Goal: Find specific page/section: Find specific page/section

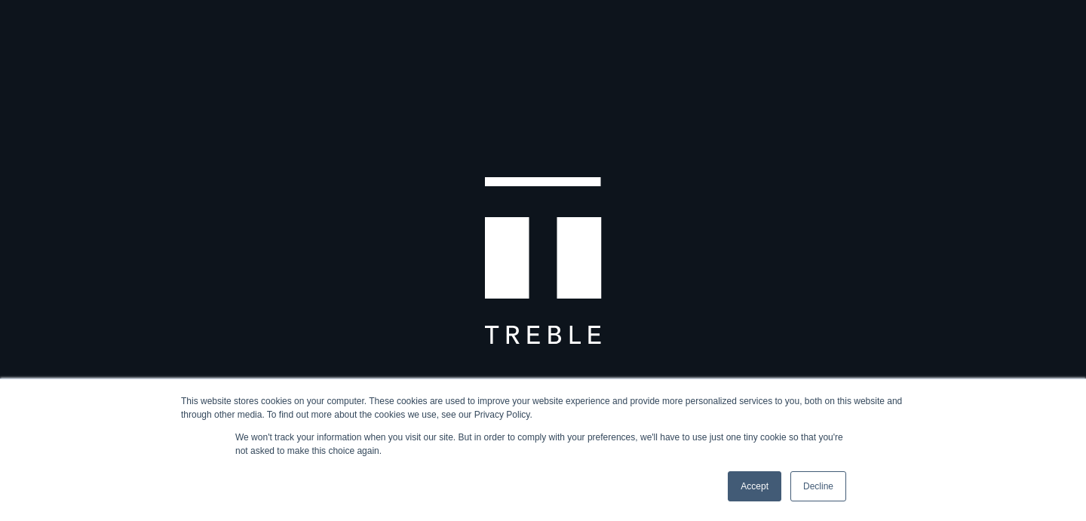
click at [758, 491] on link "Accept" at bounding box center [755, 486] width 54 height 30
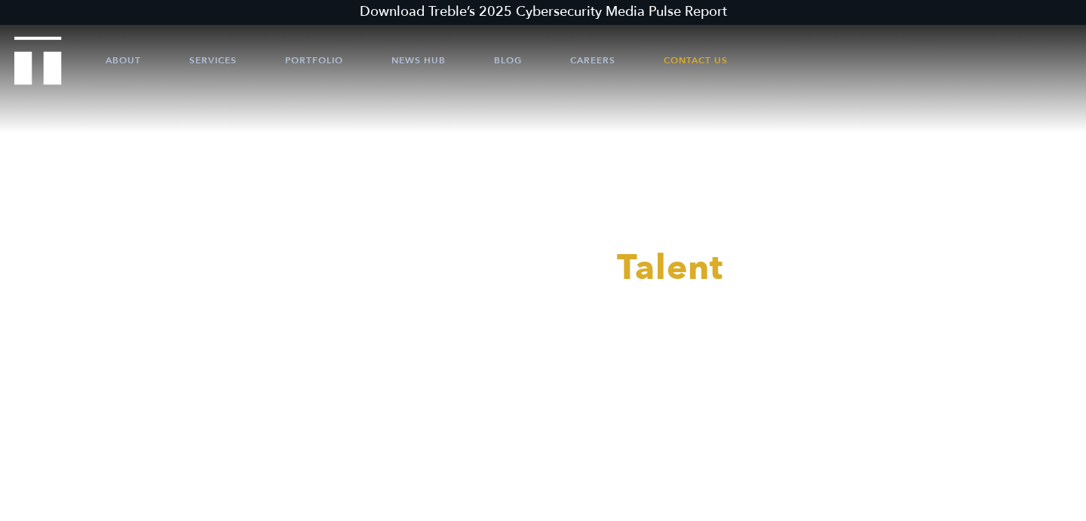
click at [582, 62] on div at bounding box center [543, 260] width 1086 height 521
click at [128, 69] on link "About" at bounding box center [123, 60] width 35 height 45
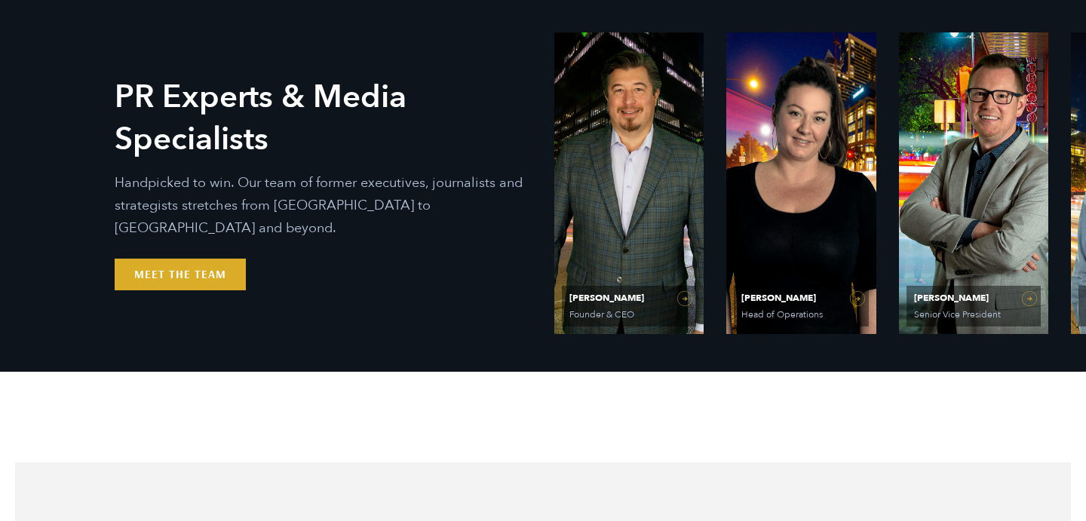
scroll to position [701, 0]
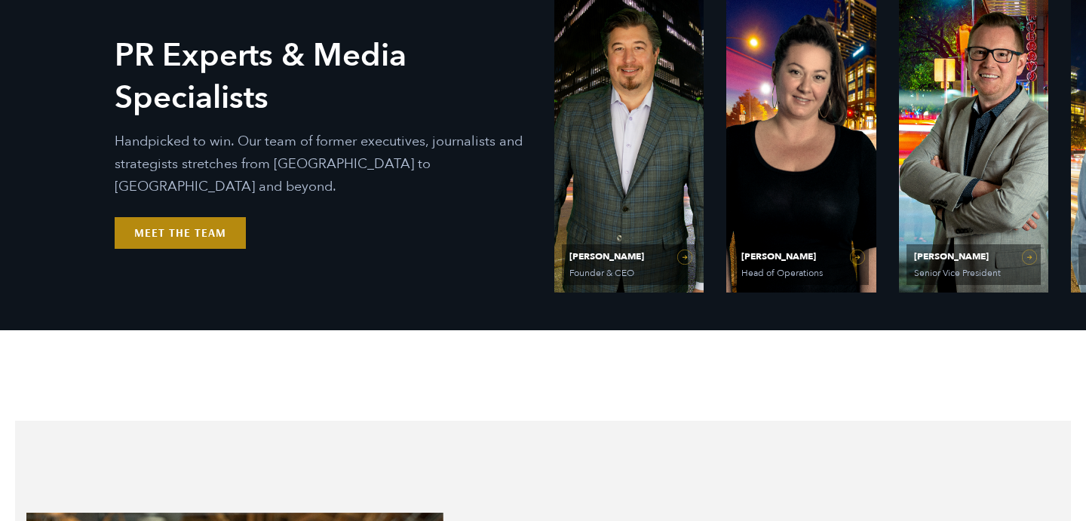
click at [199, 223] on link "Meet the Team" at bounding box center [180, 233] width 131 height 32
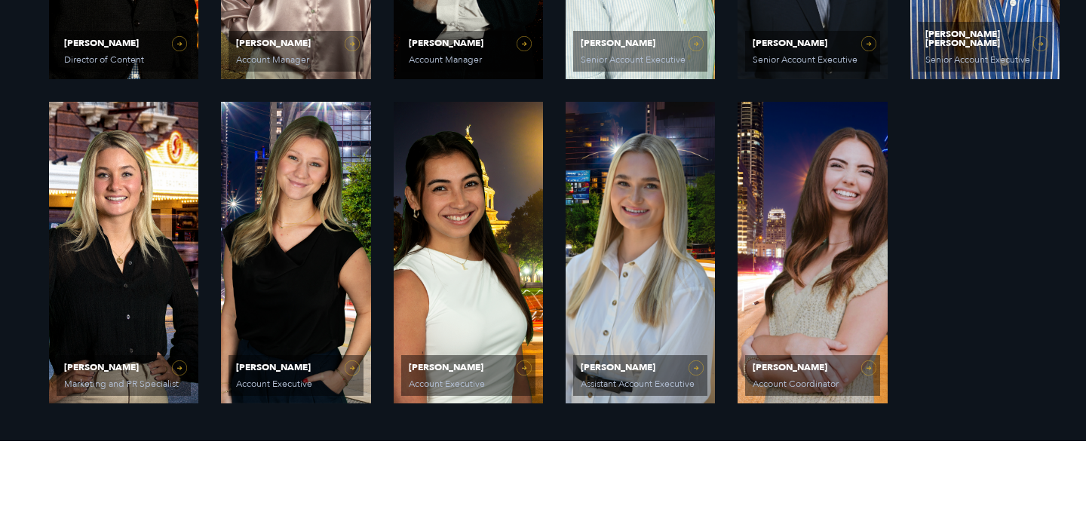
scroll to position [1250, 0]
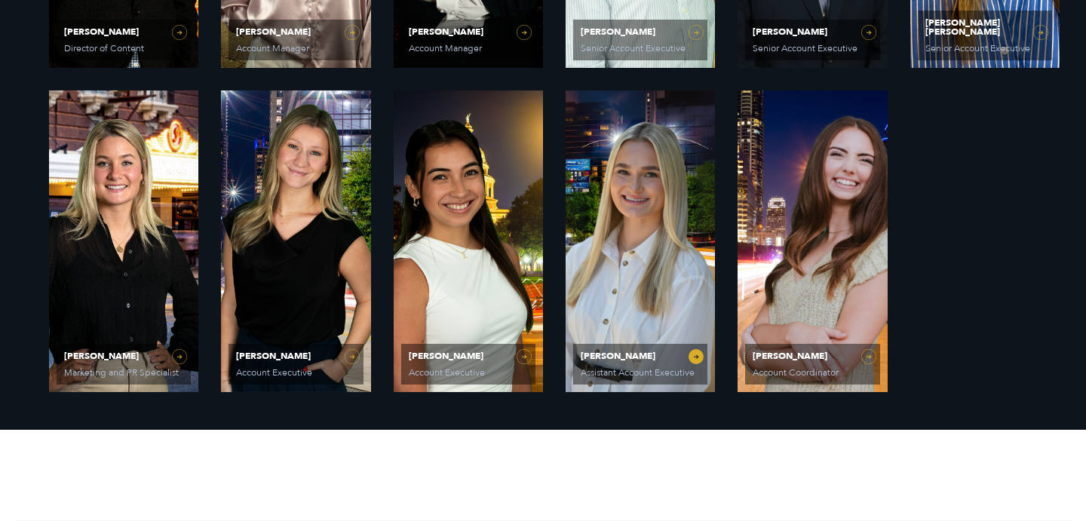
click at [632, 201] on link "Elizabeth Kalwick Assistant Account Executive" at bounding box center [640, 242] width 149 height 302
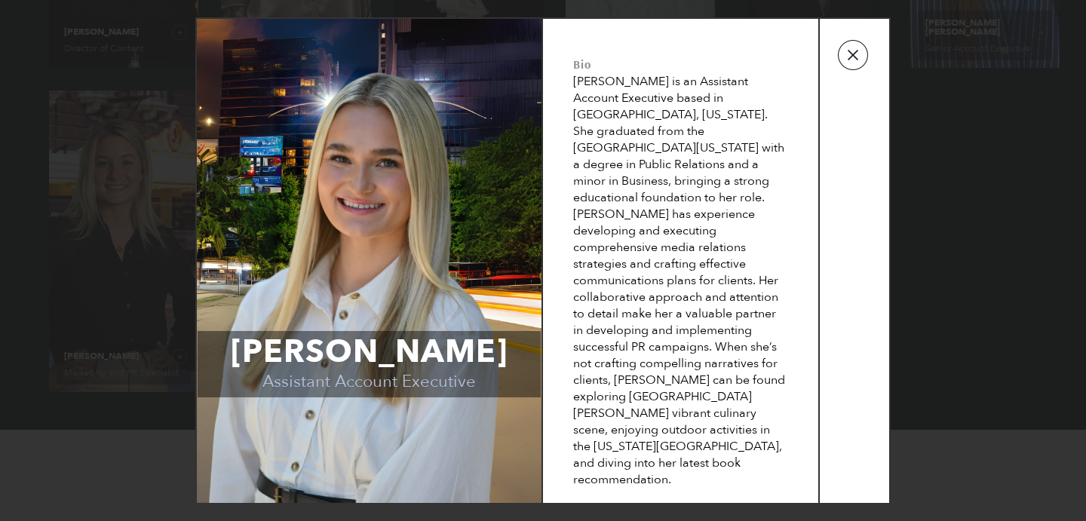
click at [857, 70] on button "button" at bounding box center [853, 55] width 30 height 30
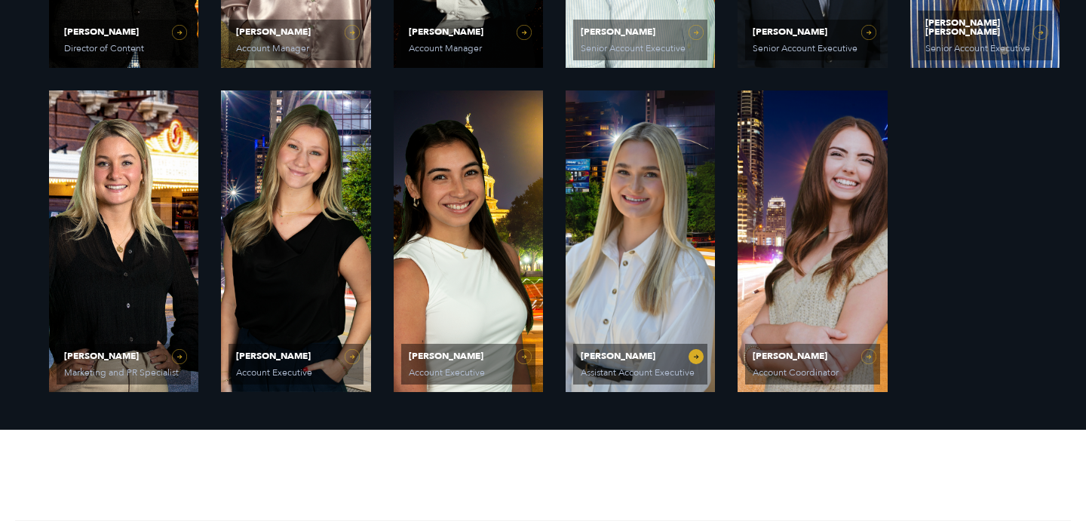
click at [652, 266] on link "Elizabeth Kalwick Assistant Account Executive" at bounding box center [640, 242] width 149 height 302
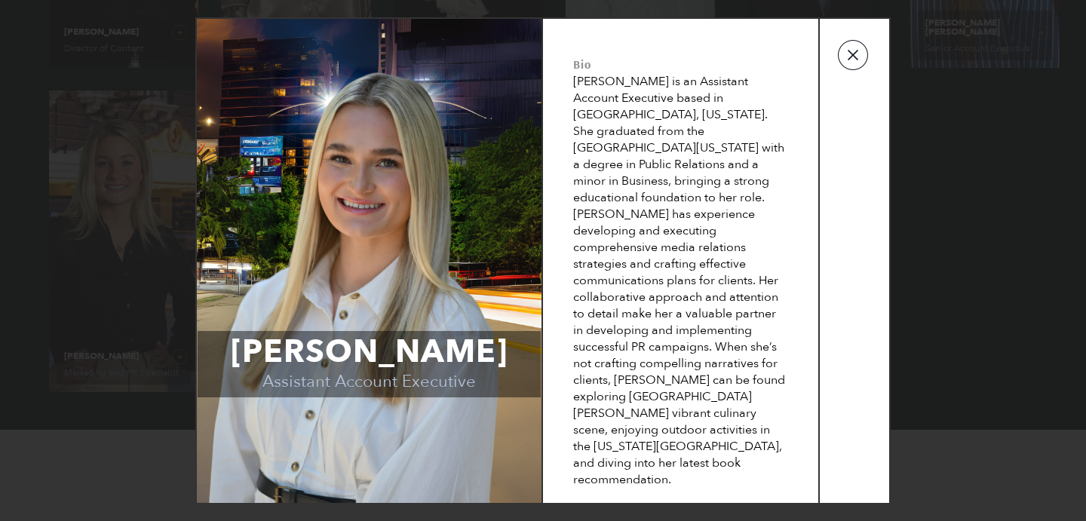
click at [846, 70] on button "button" at bounding box center [853, 55] width 30 height 30
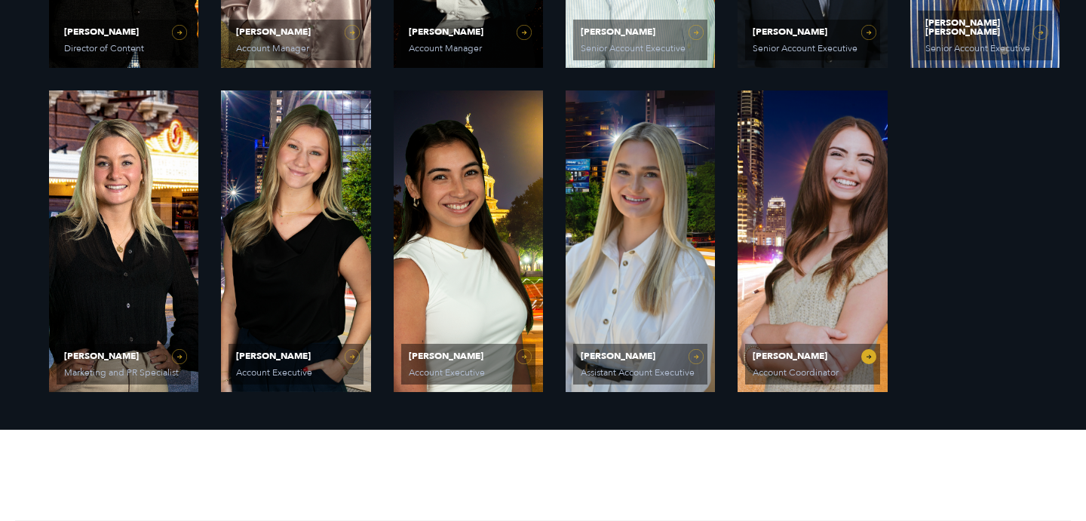
click at [745, 228] on link "Caroline Hafner Account Coordinator" at bounding box center [812, 242] width 149 height 302
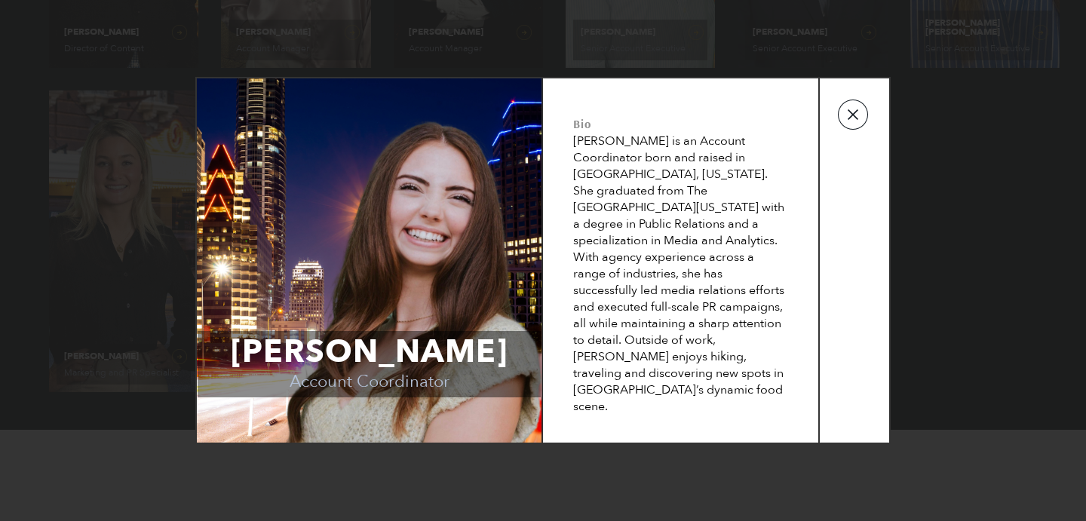
click at [858, 122] on button "button" at bounding box center [853, 115] width 30 height 30
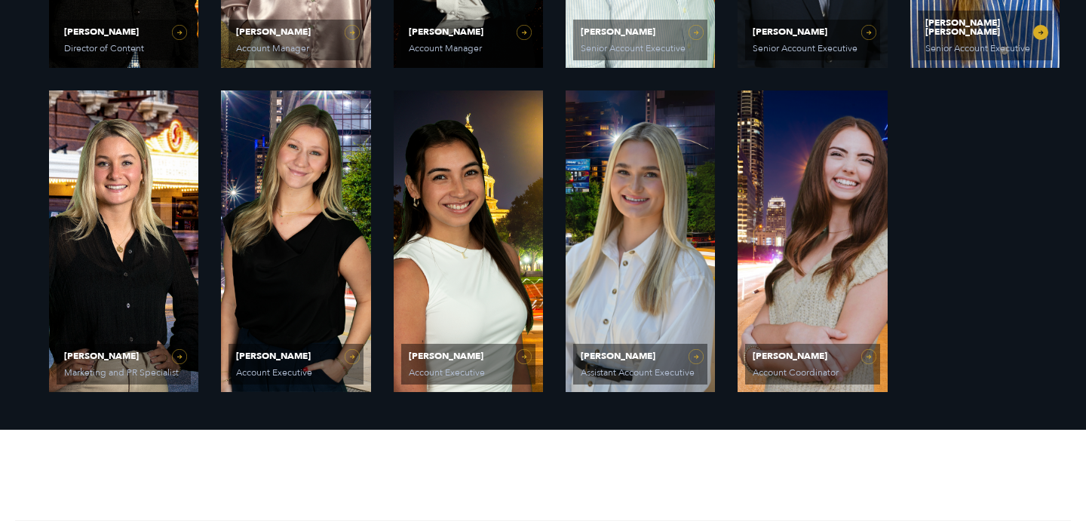
click at [970, 55] on span "Katie Anne Hayes Senior Account Executive" at bounding box center [985, 36] width 134 height 50
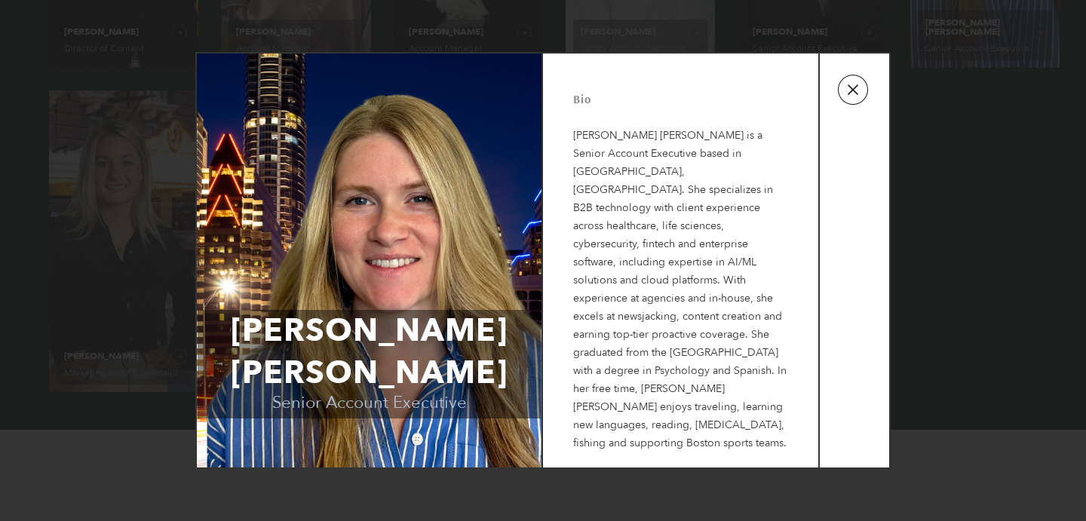
click at [861, 105] on button "button" at bounding box center [853, 90] width 30 height 30
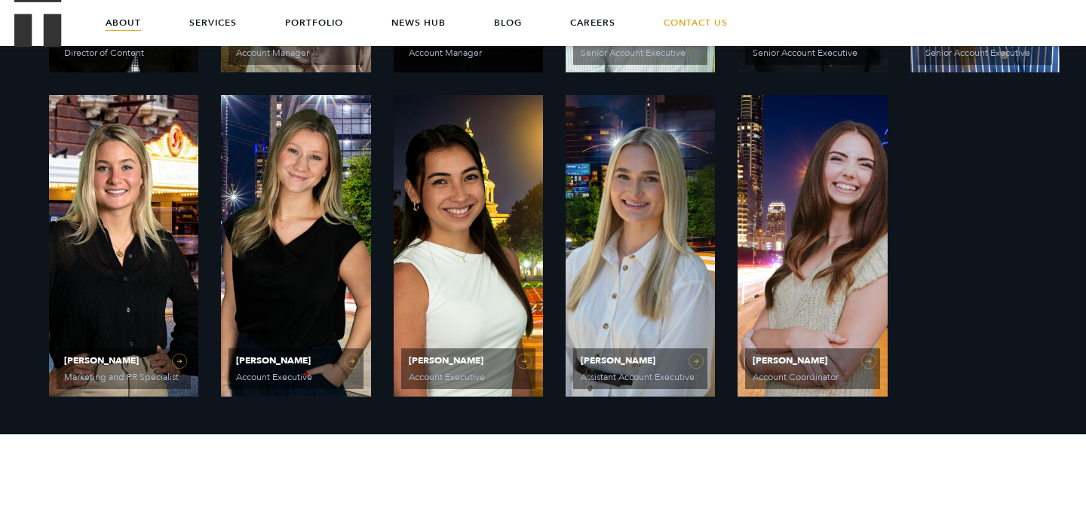
scroll to position [1041, 0]
